Goal: Complete application form

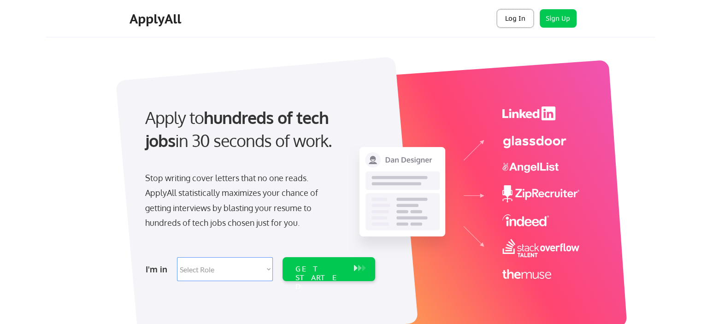
click at [515, 20] on button "Log In" at bounding box center [515, 18] width 37 height 18
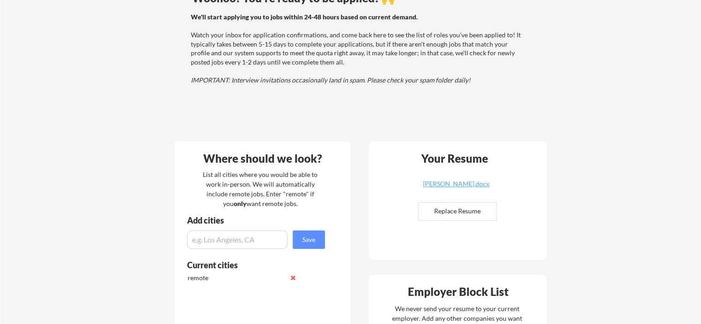
scroll to position [138, 0]
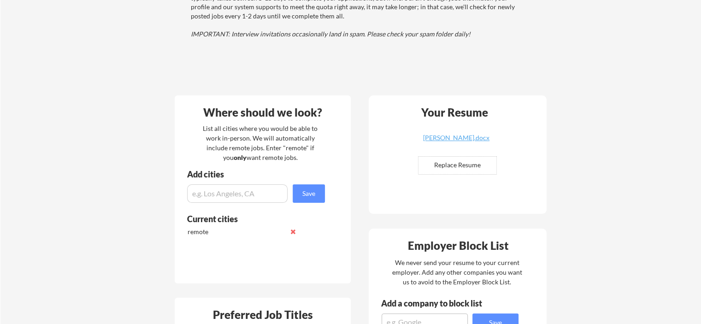
click at [450, 166] on input "file" at bounding box center [458, 166] width 78 height 18
type input "C:\fakepath\MGray Resume.docx"
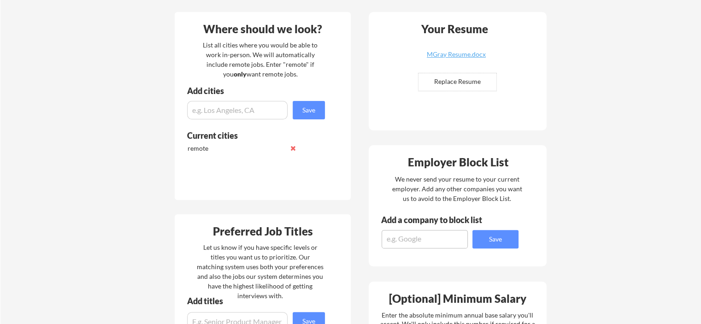
scroll to position [231, 0]
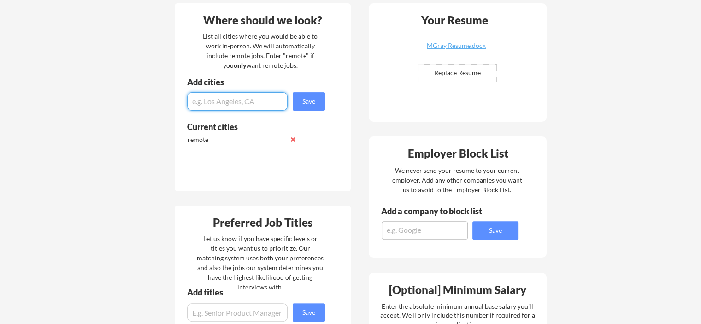
click at [215, 99] on input "input" at bounding box center [237, 101] width 101 height 18
type input "[GEOGRAPHIC_DATA]"
click at [306, 103] on button "Save" at bounding box center [309, 101] width 32 height 18
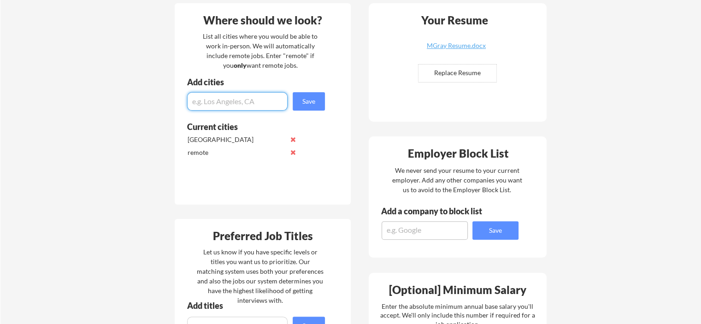
click at [236, 103] on input "input" at bounding box center [237, 101] width 101 height 18
type input "Greenfield IN"
click at [306, 103] on button "Save" at bounding box center [309, 101] width 32 height 18
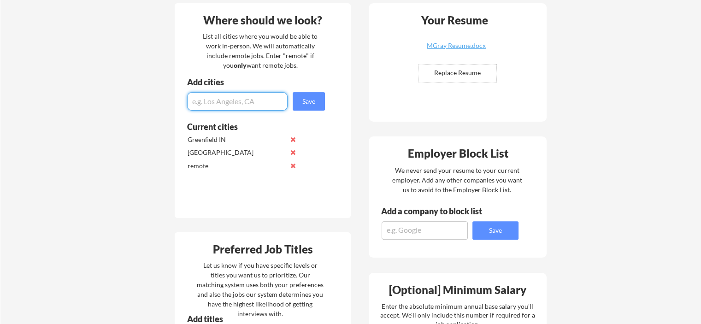
click at [256, 103] on input "input" at bounding box center [237, 101] width 101 height 18
type input "[GEOGRAPHIC_DATA], [GEOGRAPHIC_DATA]"
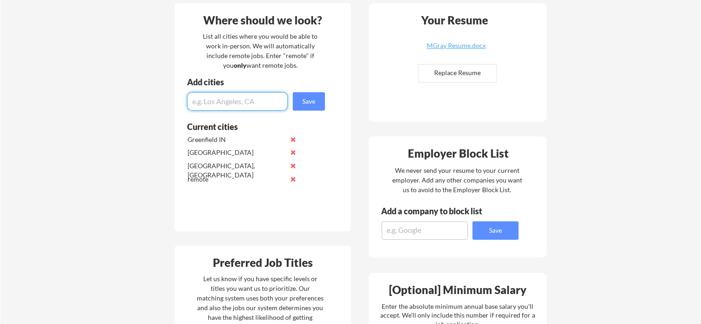
click at [255, 100] on input "input" at bounding box center [237, 101] width 101 height 18
click at [243, 103] on input "input" at bounding box center [237, 101] width 101 height 18
type input "[GEOGRAPHIC_DATA], [GEOGRAPHIC_DATA]"
click at [317, 101] on button "Save" at bounding box center [309, 101] width 32 height 18
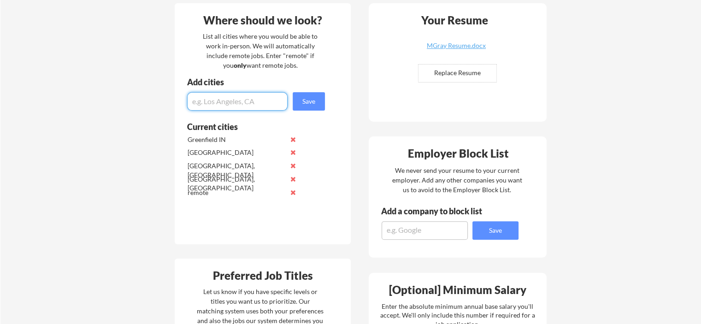
click at [236, 105] on input "input" at bounding box center [237, 101] width 101 height 18
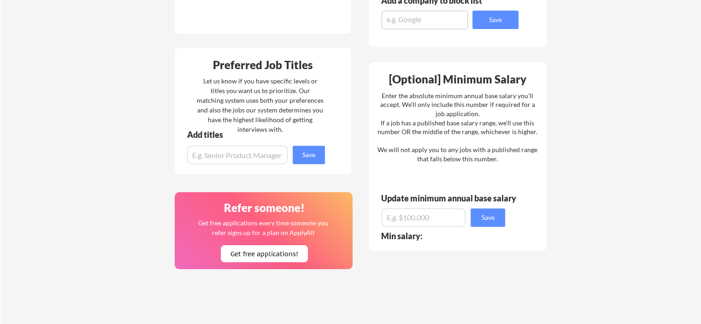
scroll to position [461, 0]
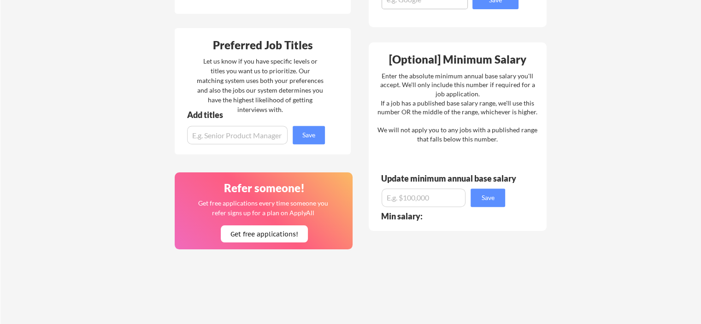
click at [273, 134] on input "input" at bounding box center [237, 135] width 101 height 18
type input "M"
type input "Product Manager"
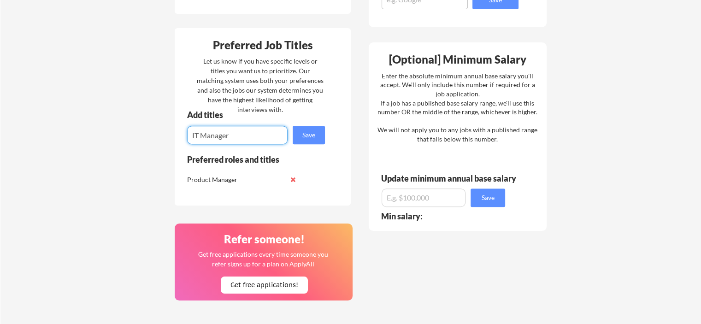
type input "IT Manager"
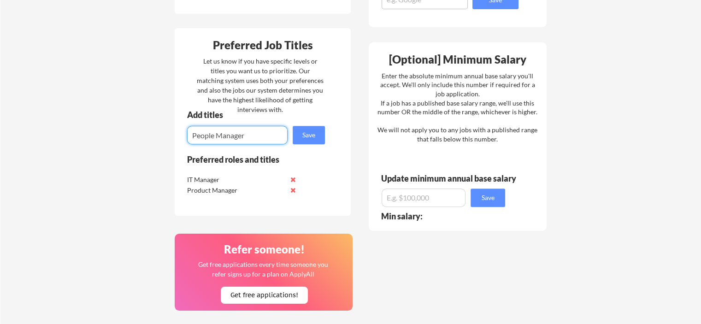
type input "People Manager"
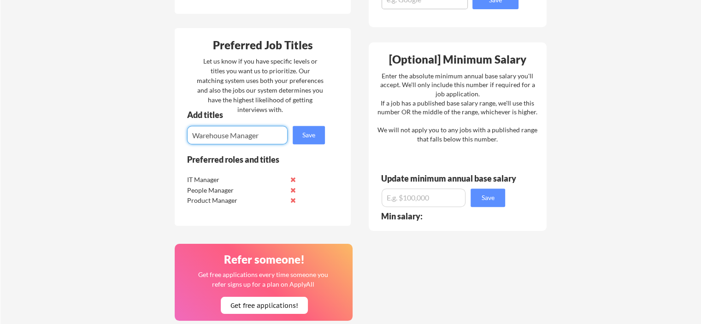
type input "Warehouse Manager"
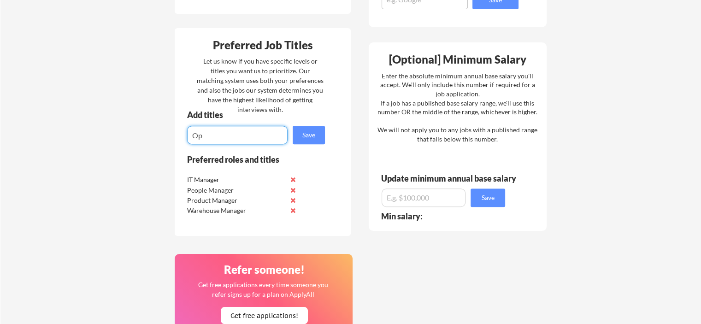
type input "O"
type input "Operational Manager"
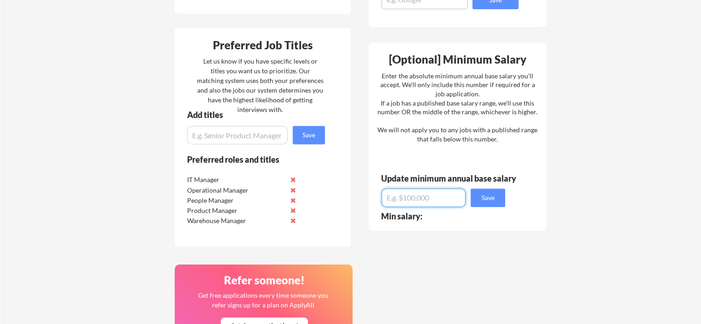
click at [426, 197] on input "input" at bounding box center [424, 198] width 84 height 18
type input "$1"
type input "$8"
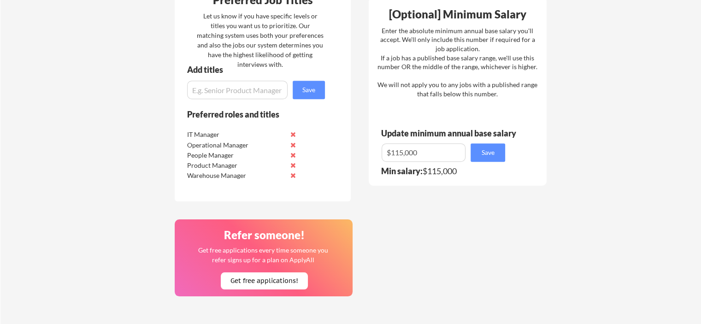
scroll to position [507, 0]
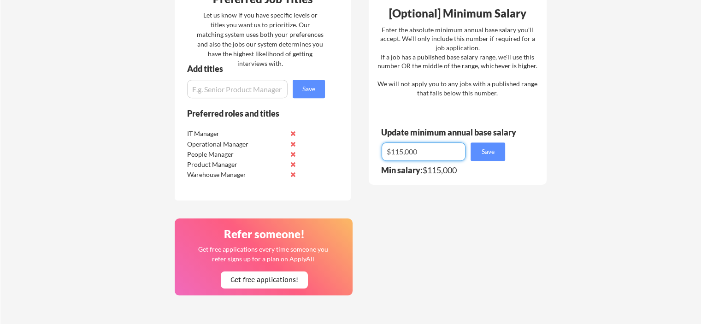
drag, startPoint x: 420, startPoint y: 150, endPoint x: 388, endPoint y: 149, distance: 31.8
click at [388, 149] on input "input" at bounding box center [424, 151] width 84 height 18
type input "$100,000"
click at [492, 149] on button "Save" at bounding box center [488, 151] width 35 height 18
